Goal: Transaction & Acquisition: Register for event/course

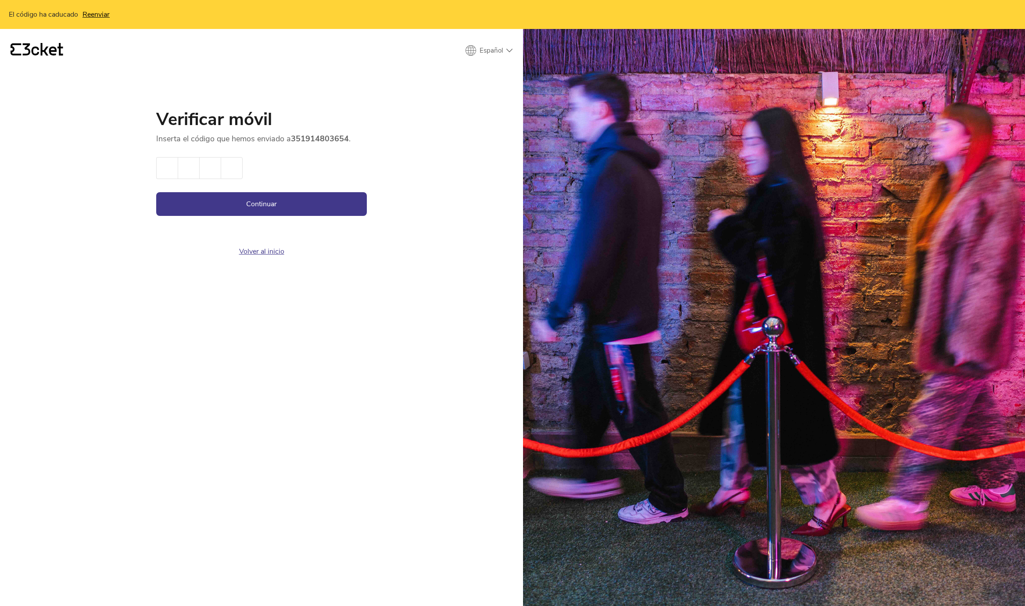
click at [268, 247] on link "Volver al inicio" at bounding box center [261, 252] width 45 height 10
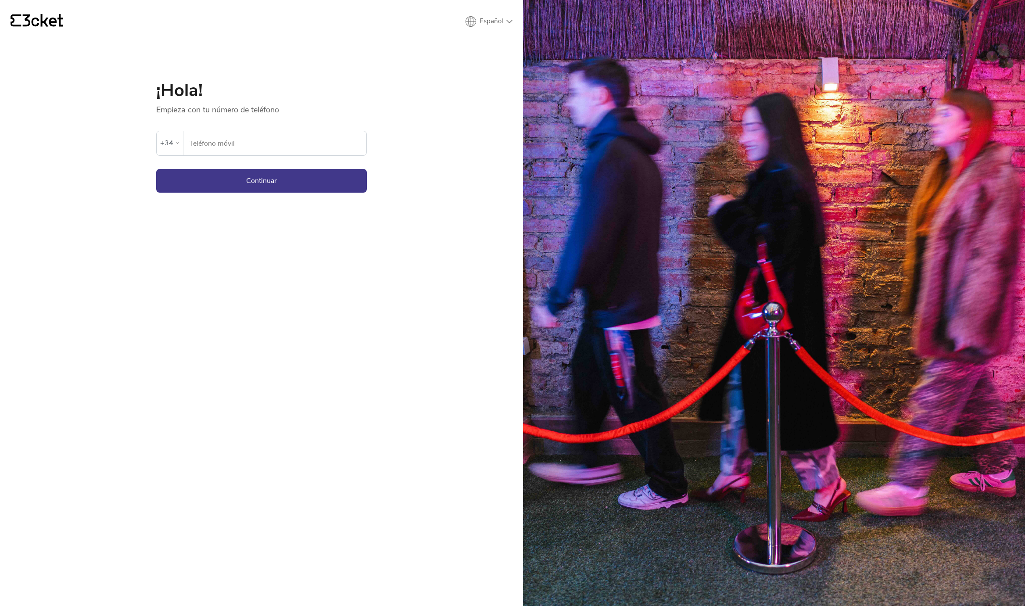
click at [183, 142] on label "Teléfono móvil" at bounding box center [274, 143] width 183 height 25
click at [179, 142] on div "+34" at bounding box center [170, 143] width 26 height 24
type input "por"
click at [219, 202] on div "Portugal (+351)" at bounding box center [226, 193] width 135 height 22
type input "914803654"
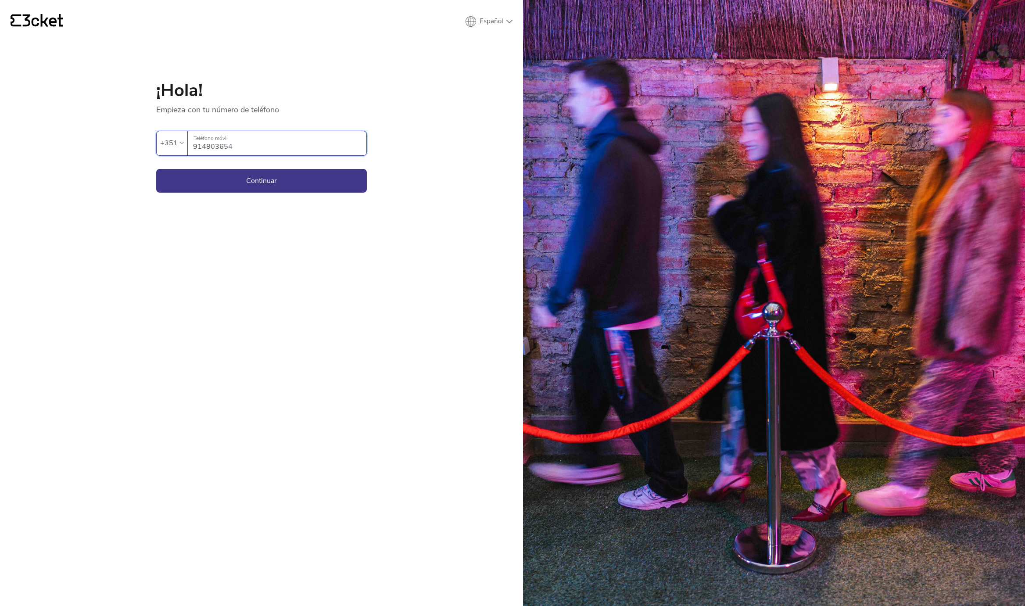
click at [261, 180] on button "Continuar" at bounding box center [261, 181] width 211 height 24
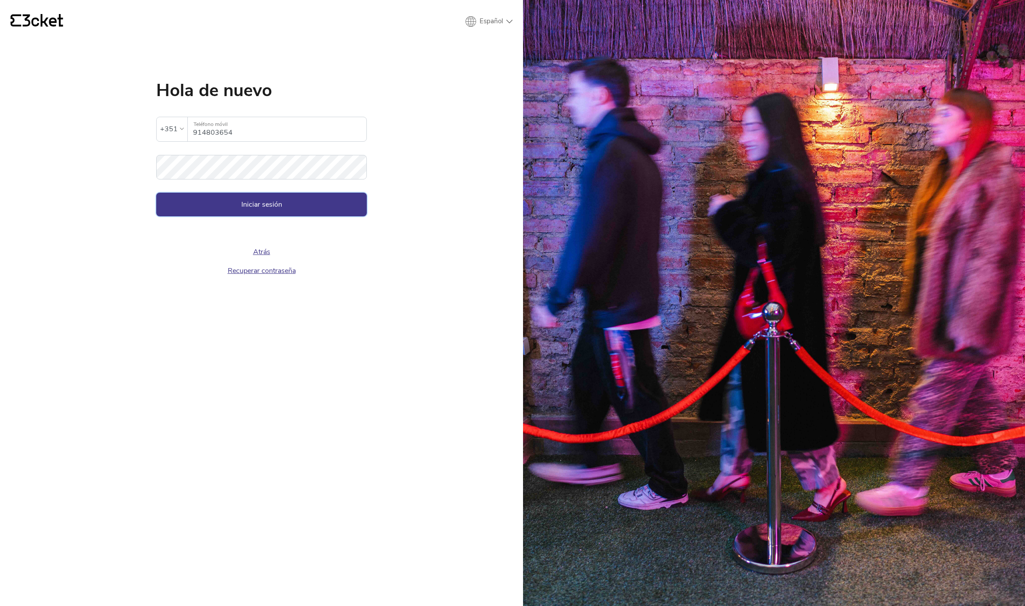
click at [257, 204] on button "Iniciar sesión" at bounding box center [261, 205] width 211 height 24
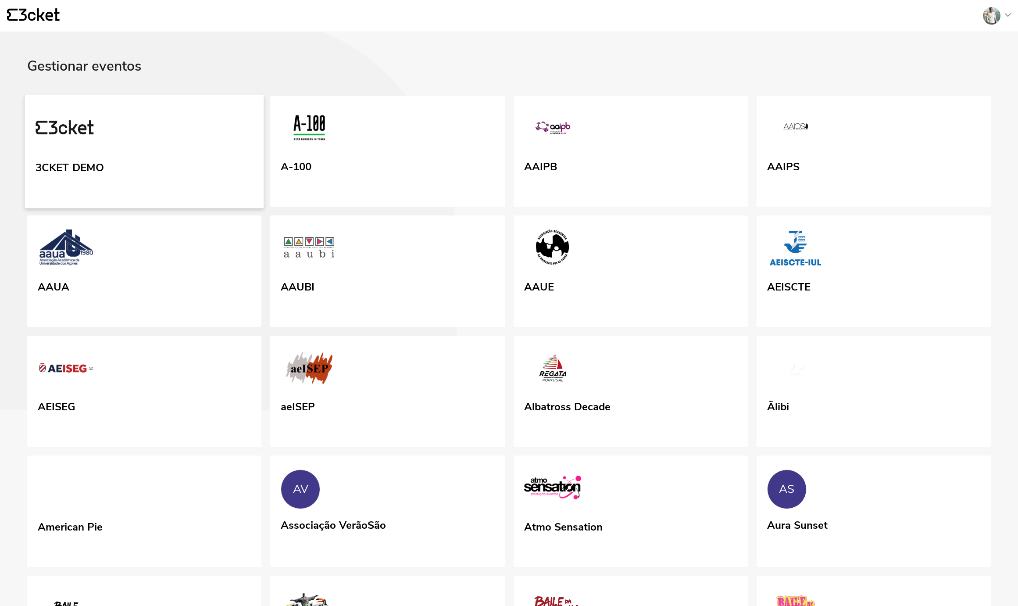
click at [225, 158] on link "3CKET DEMO" at bounding box center [144, 151] width 239 height 114
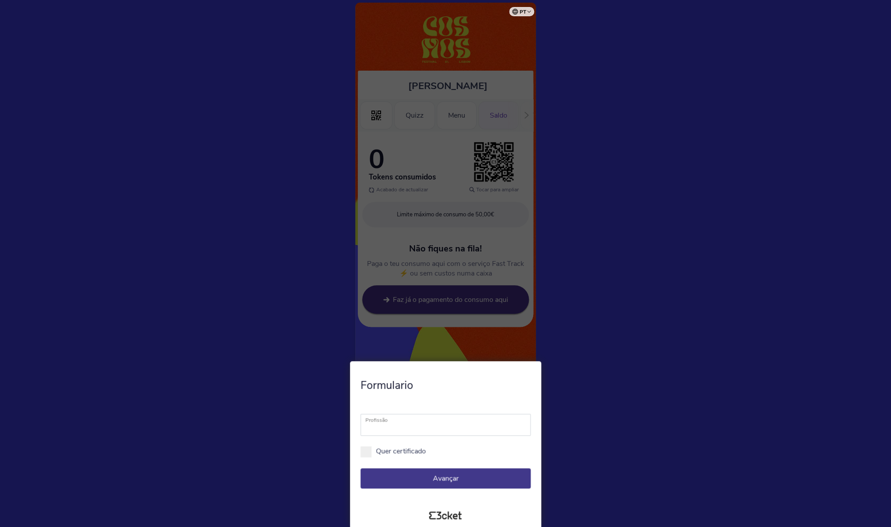
click at [416, 473] on button "Avançar" at bounding box center [446, 478] width 170 height 20
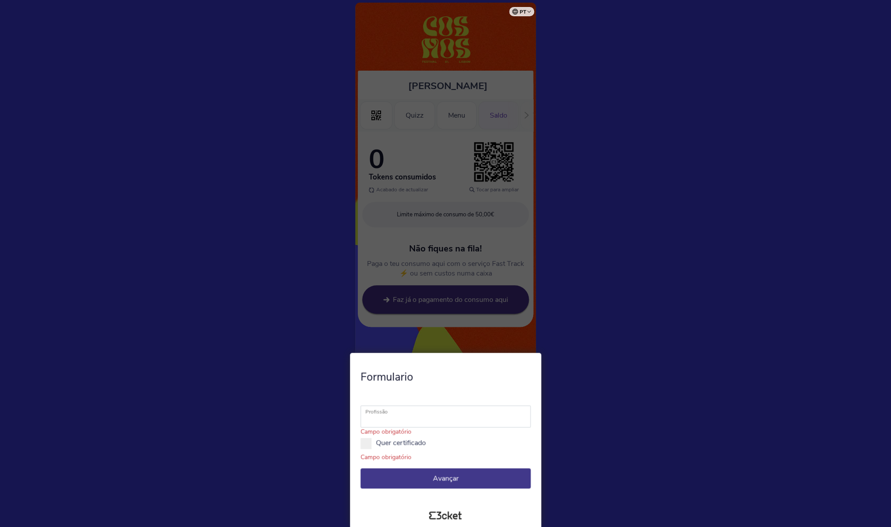
click at [395, 414] on label "Profissão" at bounding box center [450, 411] width 171 height 12
click at [395, 414] on select "Professor Diretor" at bounding box center [446, 416] width 170 height 22
click at [395, 414] on label "Profissão" at bounding box center [450, 411] width 171 height 12
click at [395, 414] on select "Professor Diretor" at bounding box center [446, 416] width 170 height 22
click at [395, 417] on label "Profissão" at bounding box center [450, 411] width 171 height 12
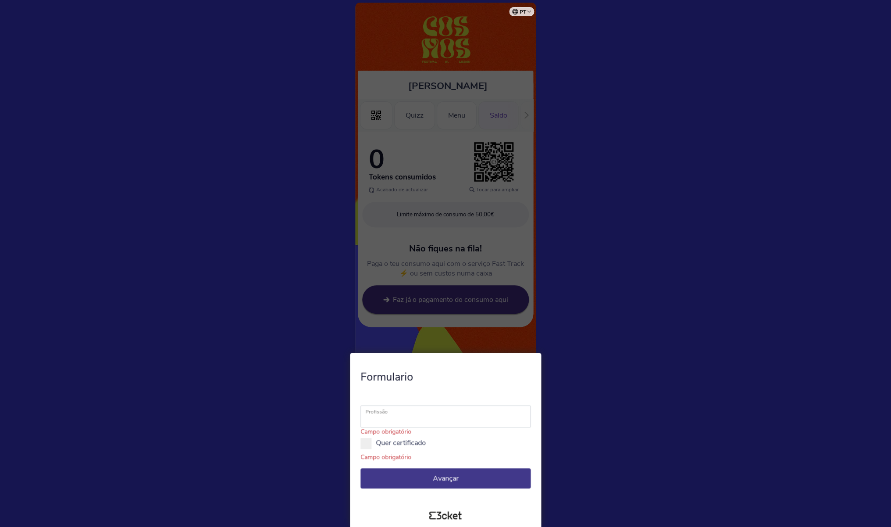
click at [395, 417] on select "Professor Diretor" at bounding box center [446, 416] width 170 height 22
select select "Diretor"
click at [369, 442] on span at bounding box center [366, 443] width 11 height 11
click at [426, 442] on input "Quer certificado" at bounding box center [431, 447] width 10 height 10
checkbox input "true"
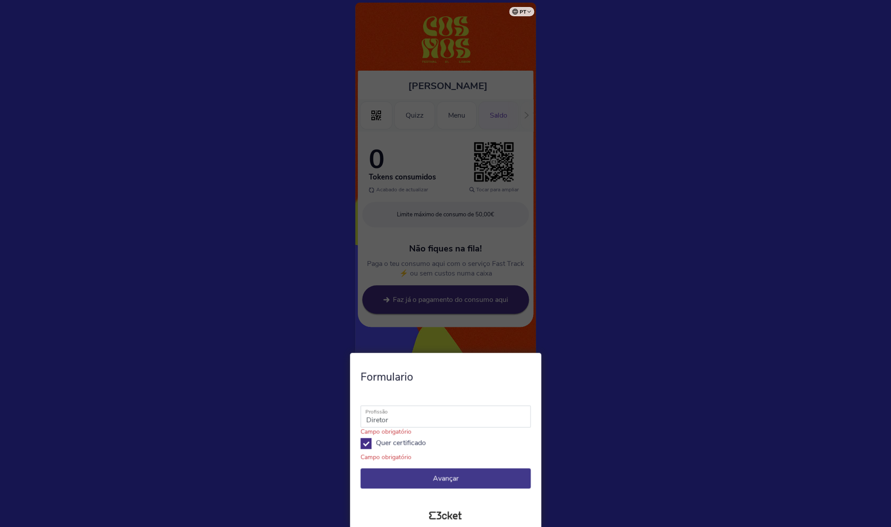
click at [405, 473] on span "Avançar" at bounding box center [446, 478] width 160 height 10
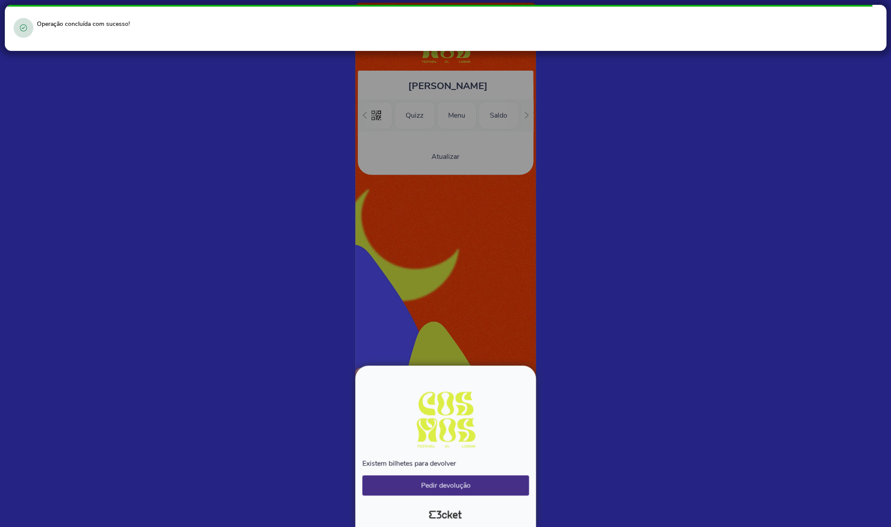
scroll to position [0, 158]
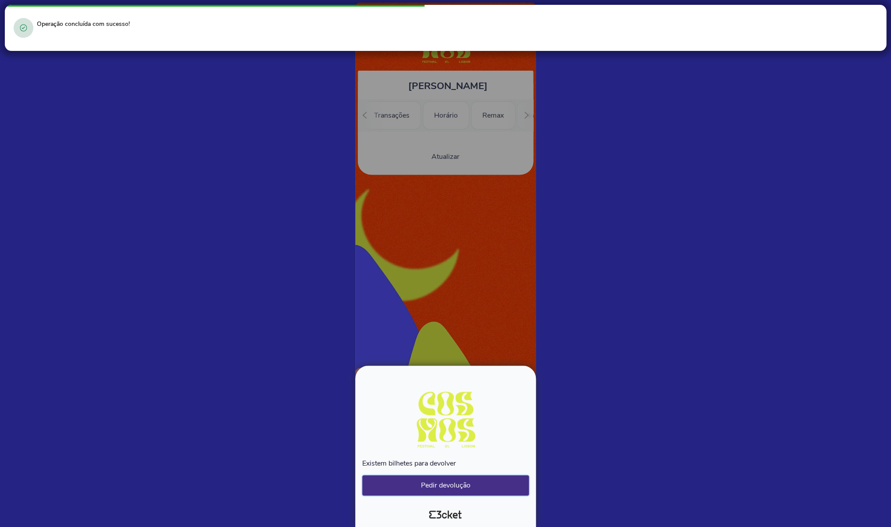
click at [449, 487] on button "Pedir devolução" at bounding box center [445, 485] width 167 height 20
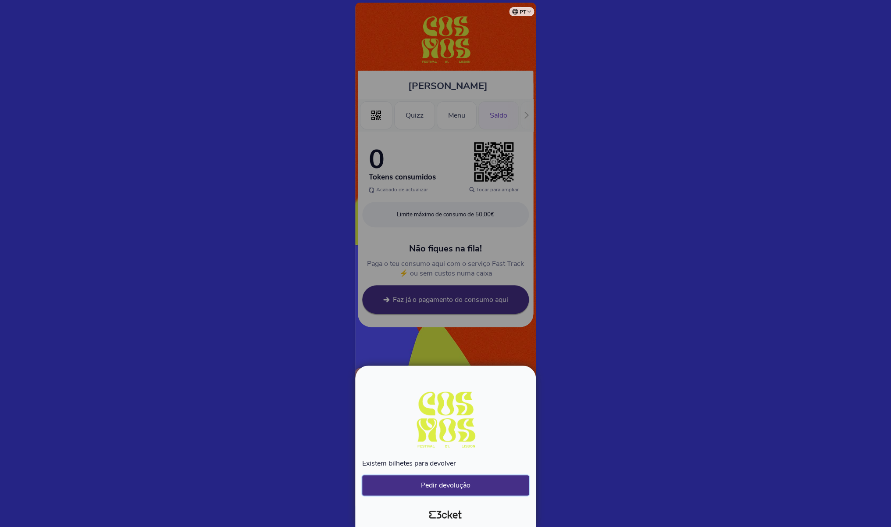
click at [419, 481] on button "Pedir devolução" at bounding box center [445, 485] width 167 height 20
